Goal: Information Seeking & Learning: Find specific fact

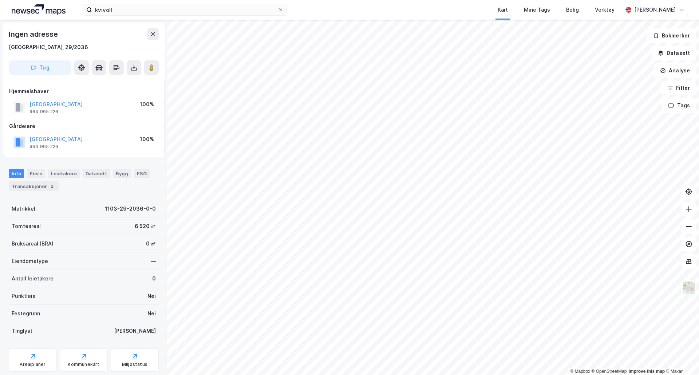
click at [384, 375] on html "kvivoll Kart Mine Tags Bolig Verktøy Jørgen Christian Stabel © Mapbox © OpenStr…" at bounding box center [349, 187] width 699 height 375
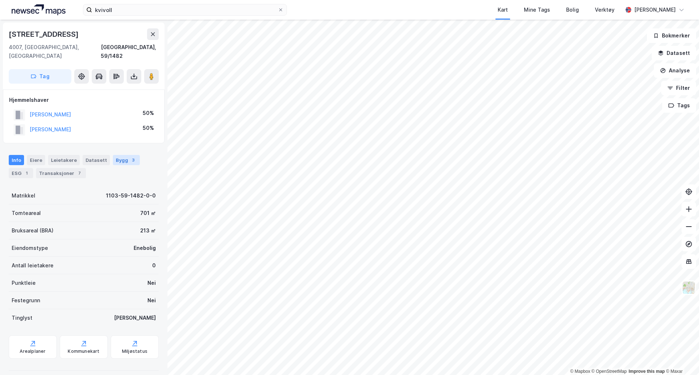
click at [113, 155] on div "Bygg 3" at bounding box center [126, 160] width 27 height 10
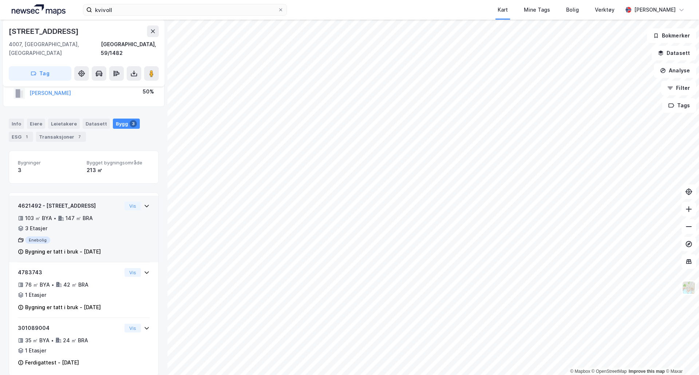
scroll to position [37, 0]
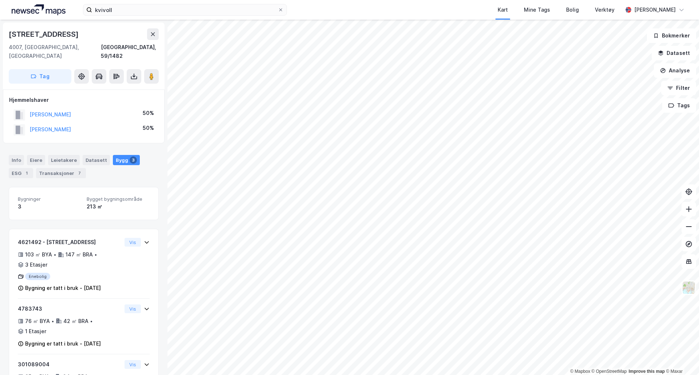
scroll to position [37, 0]
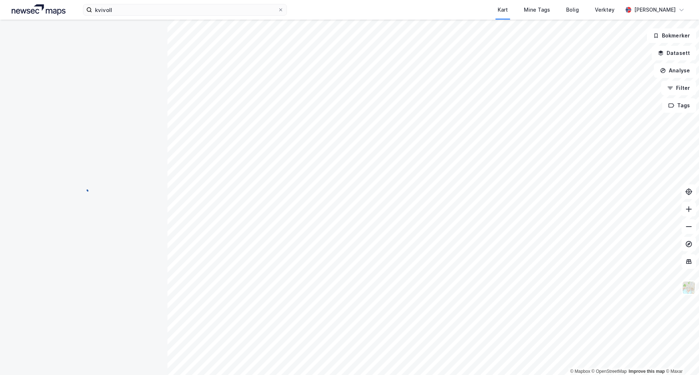
scroll to position [37, 0]
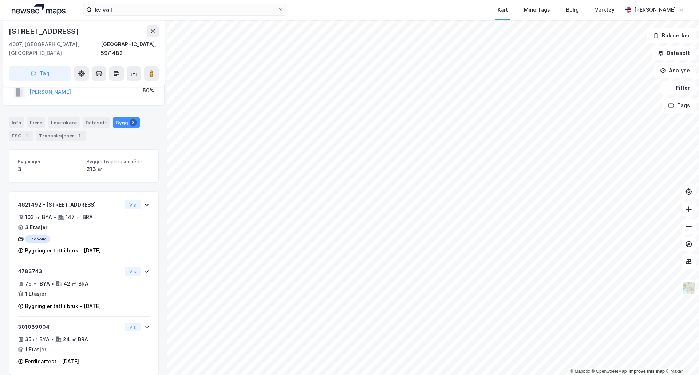
scroll to position [4, 0]
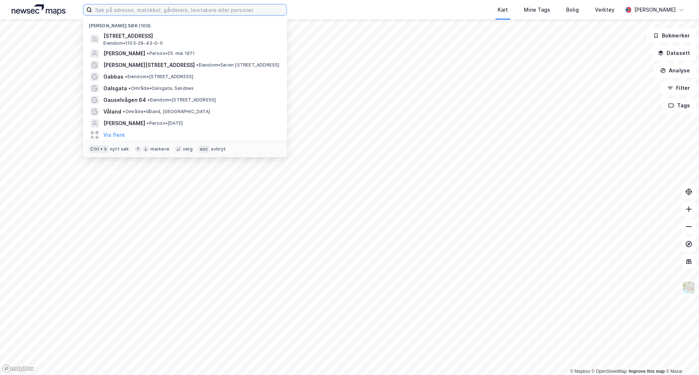
click at [221, 10] on input at bounding box center [189, 9] width 194 height 11
paste input "[STREET_ADDRESS]"
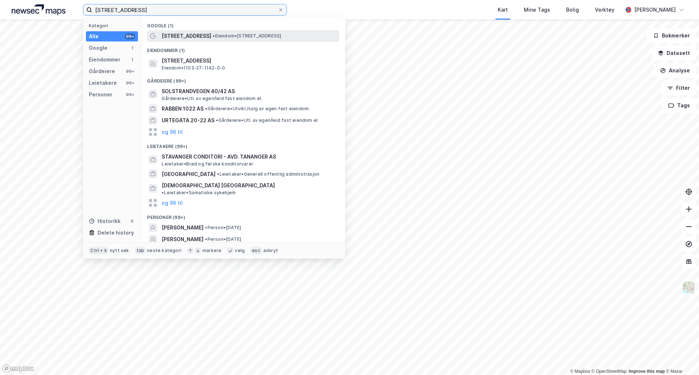
type input "[STREET_ADDRESS]"
click at [234, 38] on span "• Eiendom • [STREET_ADDRESS]" at bounding box center [247, 36] width 68 height 6
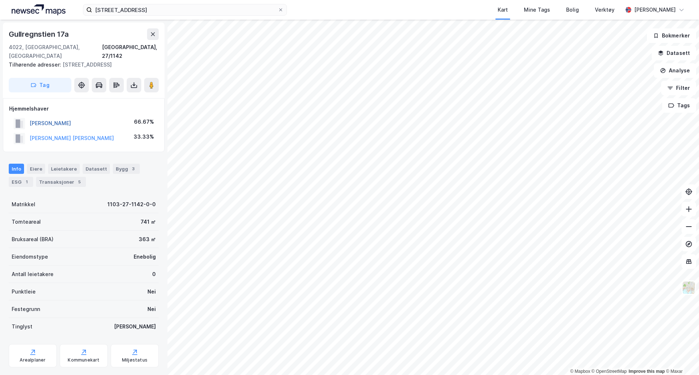
click at [0, 0] on button "[PERSON_NAME]" at bounding box center [0, 0] width 0 height 0
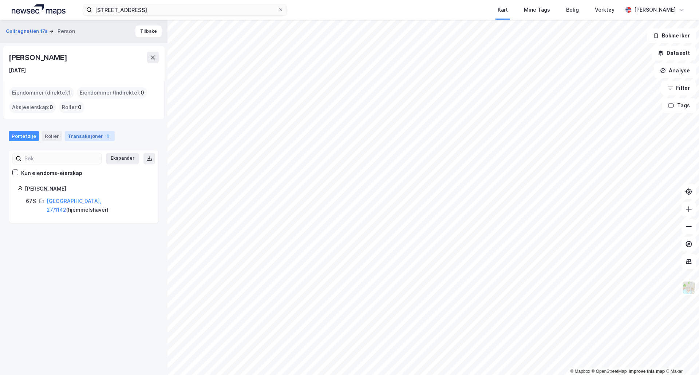
click at [84, 141] on div "Transaksjoner 9" at bounding box center [90, 136] width 50 height 10
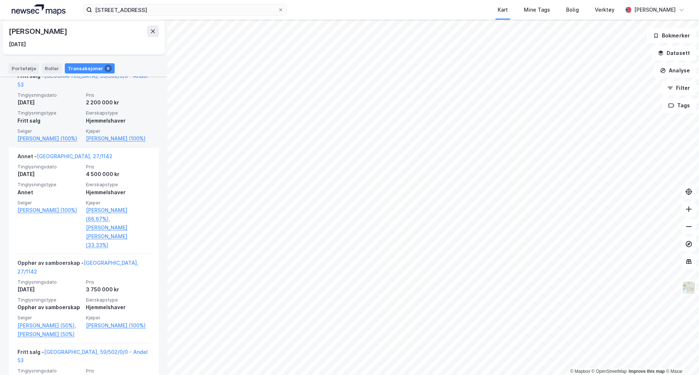
scroll to position [291, 0]
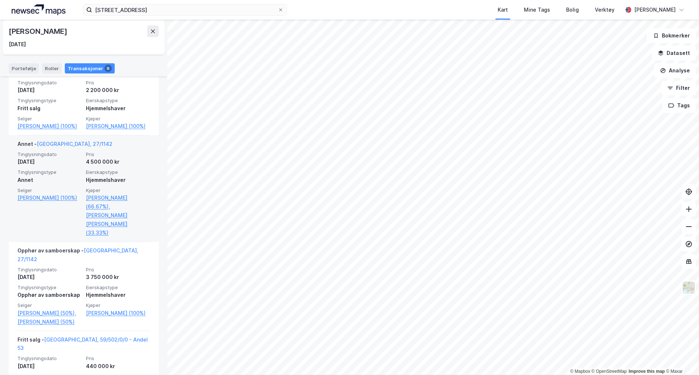
click at [64, 140] on div "Annet - [GEOGRAPHIC_DATA], 27/1142" at bounding box center [64, 146] width 95 height 12
click at [61, 143] on link "[GEOGRAPHIC_DATA], 27/1142" at bounding box center [75, 144] width 76 height 6
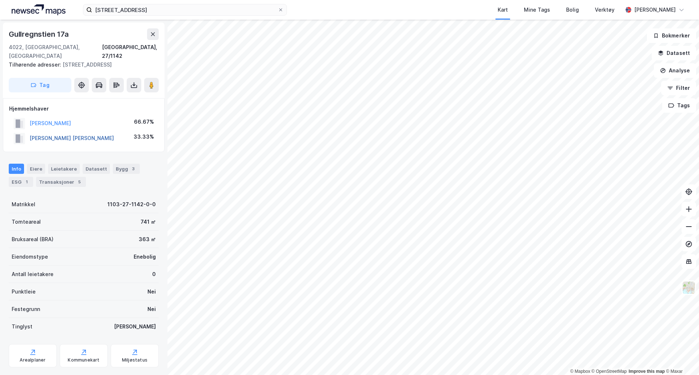
click at [0, 0] on button "[PERSON_NAME] [PERSON_NAME]" at bounding box center [0, 0] width 0 height 0
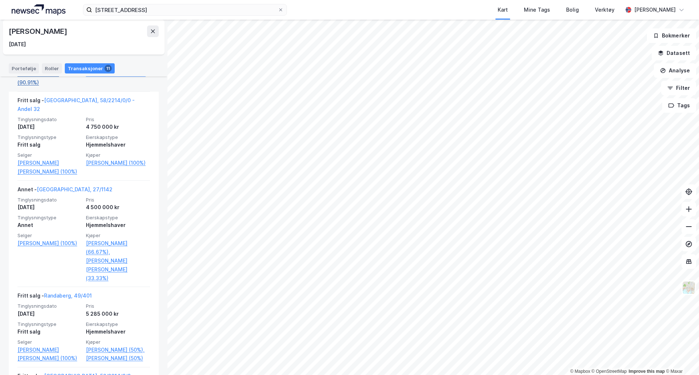
scroll to position [437, 0]
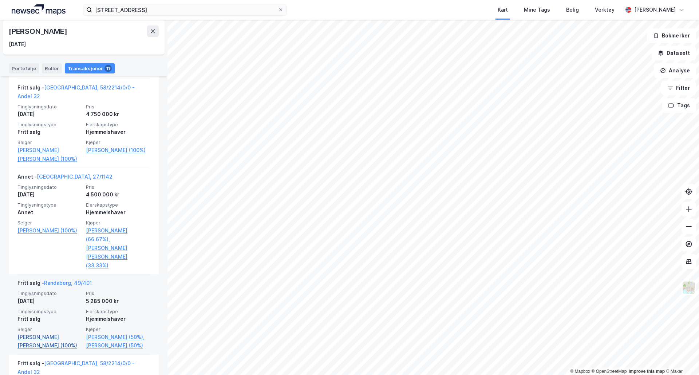
click at [46, 333] on link "[PERSON_NAME] [PERSON_NAME] (100%)" at bounding box center [49, 341] width 64 height 17
